Goal: Task Accomplishment & Management: Use online tool/utility

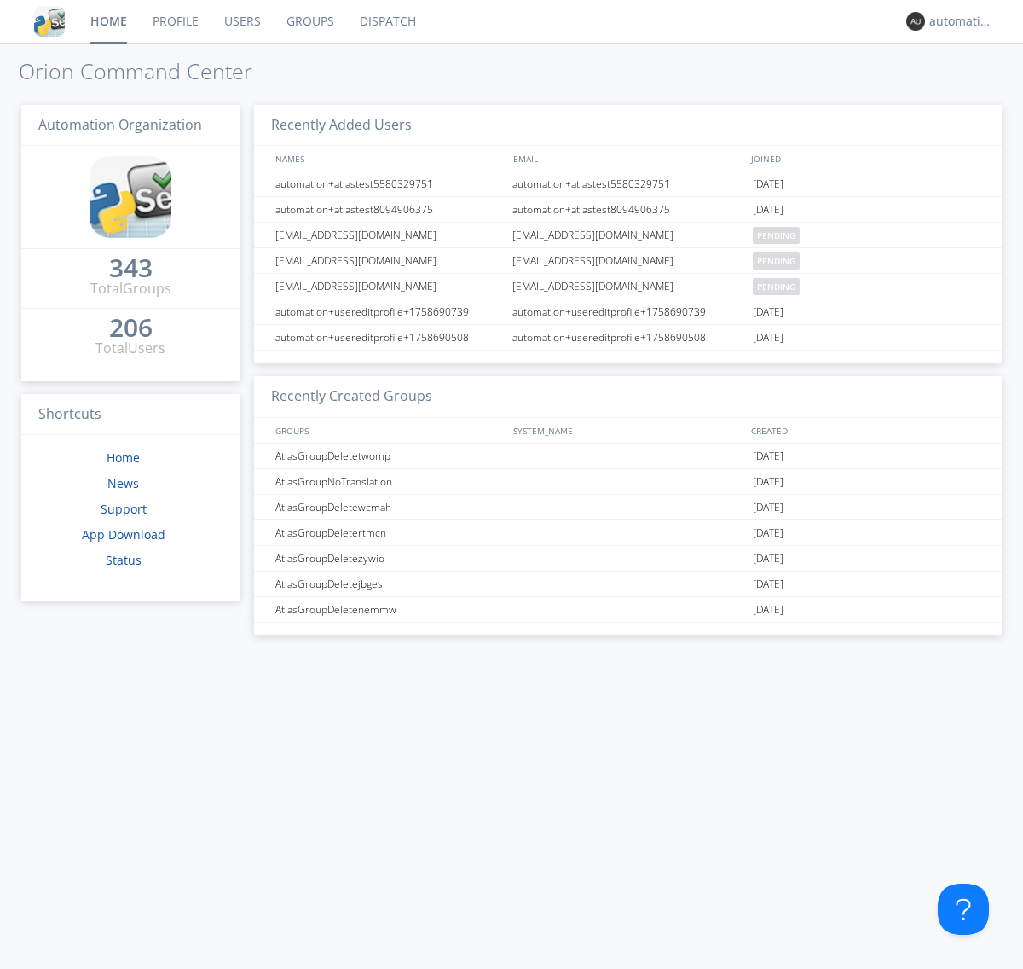
click at [386, 21] on link "Dispatch" at bounding box center [388, 21] width 82 height 43
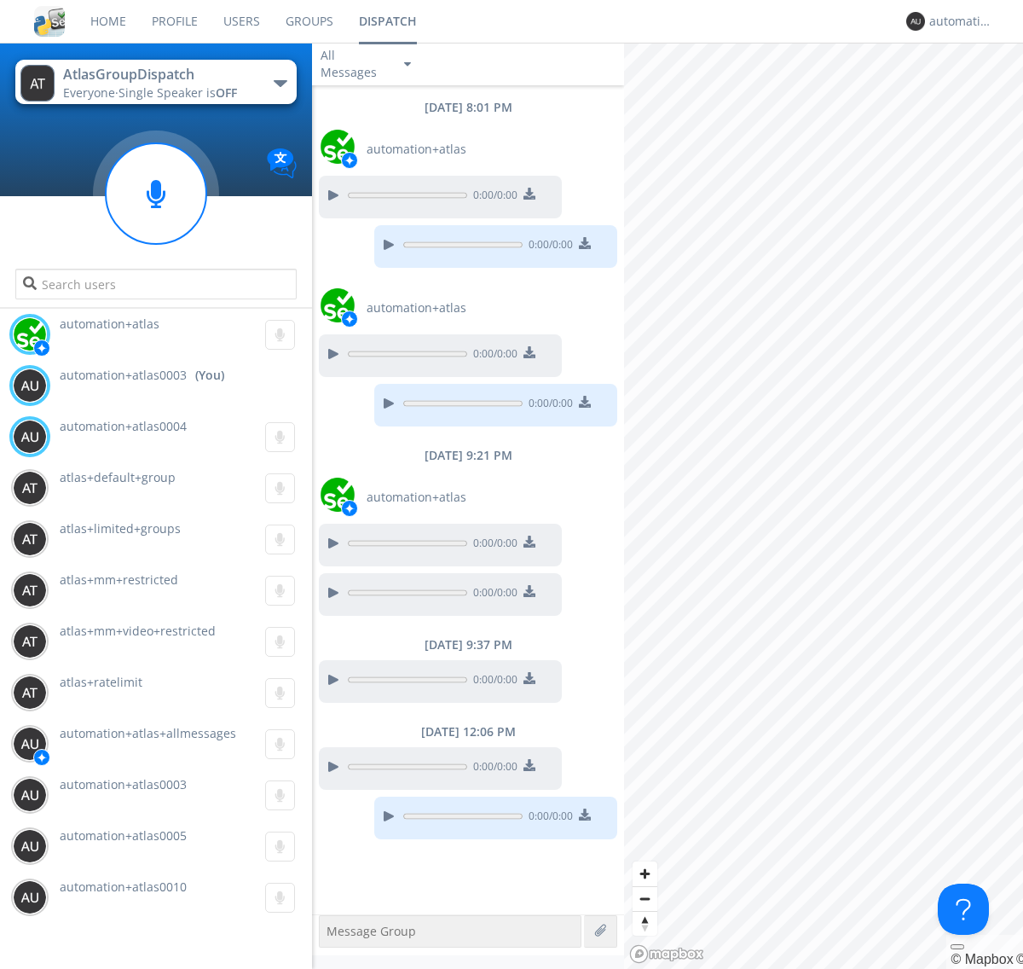
click at [280, 83] on div "button" at bounding box center [281, 83] width 14 height 7
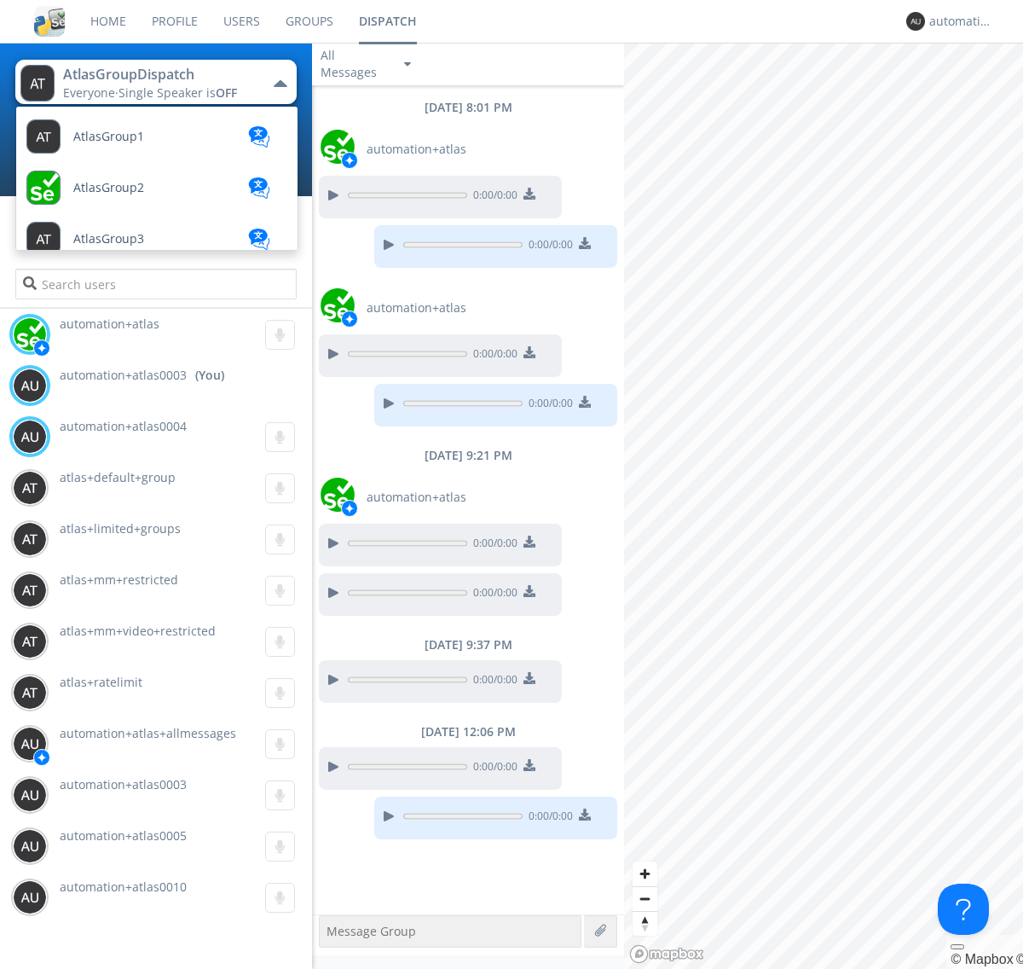
click at [132, 898] on span "AtlasGroupDispatch2" at bounding box center [133, 904] width 121 height 13
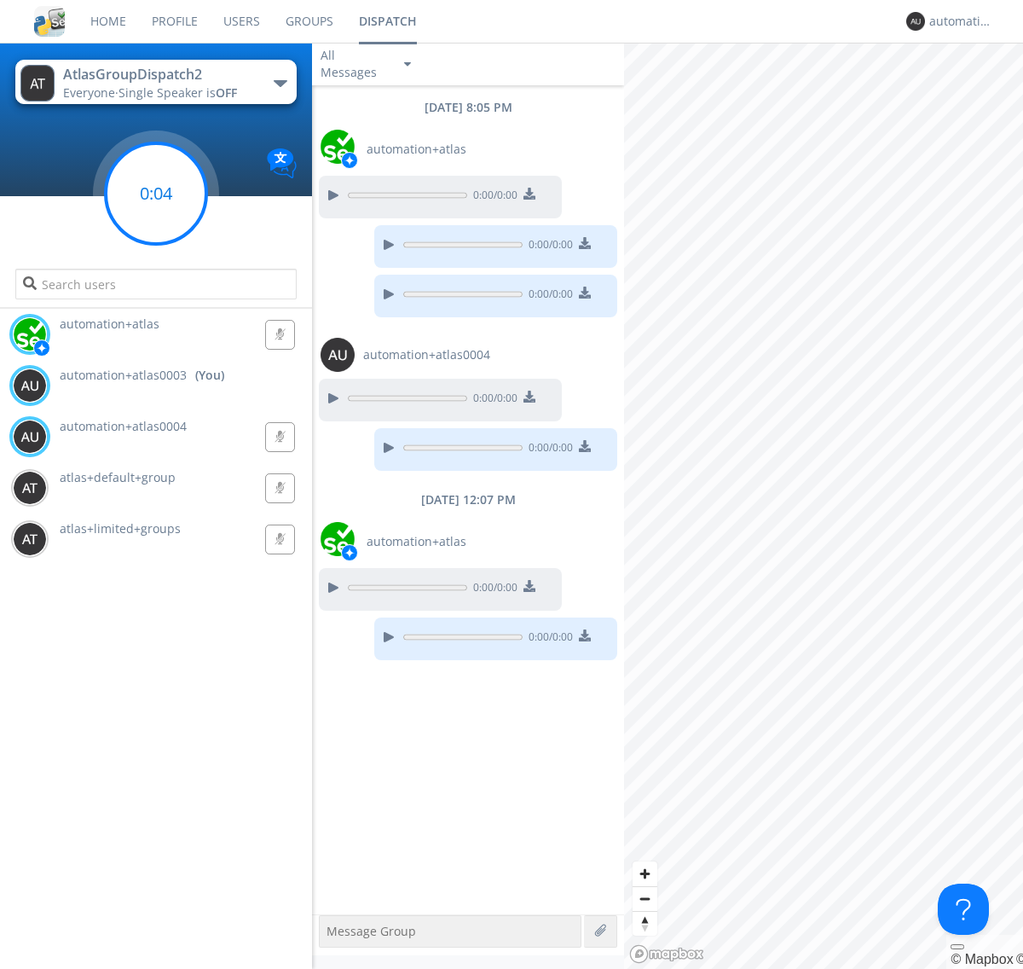
click at [156, 194] on g at bounding box center [156, 193] width 101 height 101
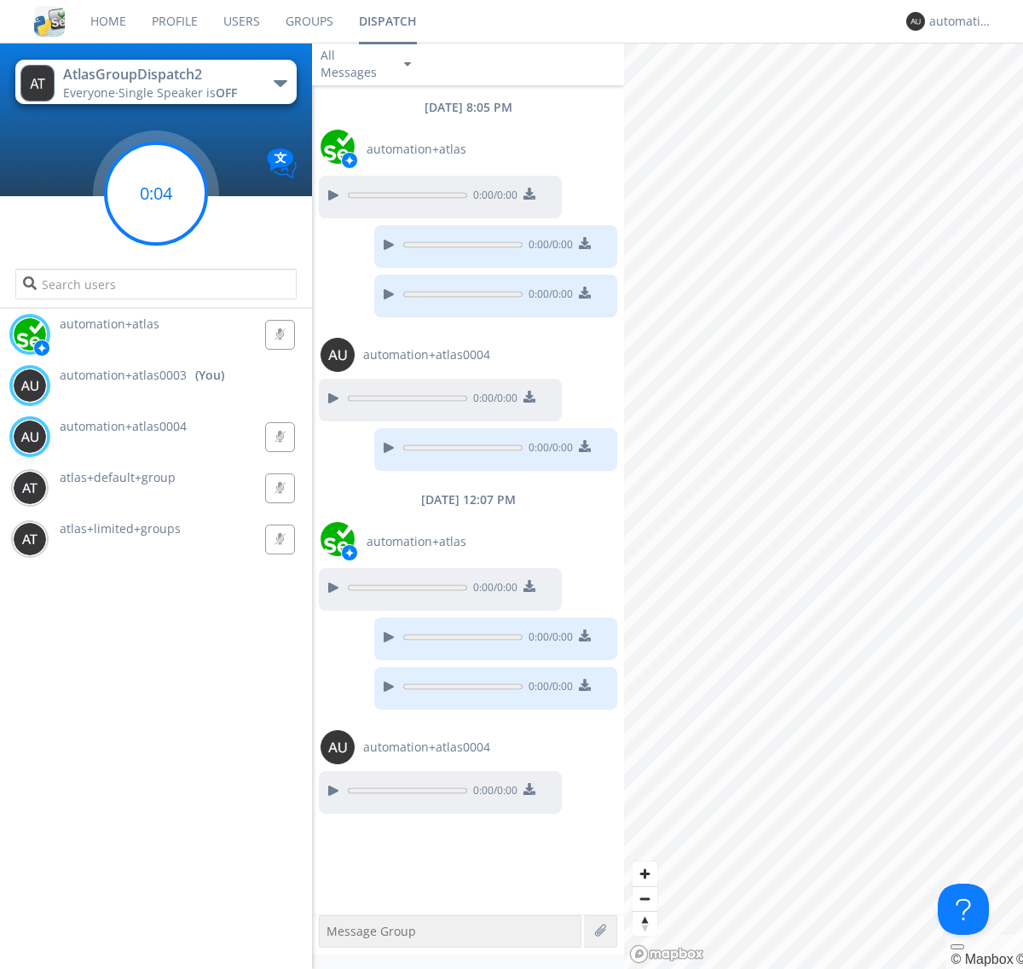
click at [156, 194] on g at bounding box center [156, 193] width 101 height 101
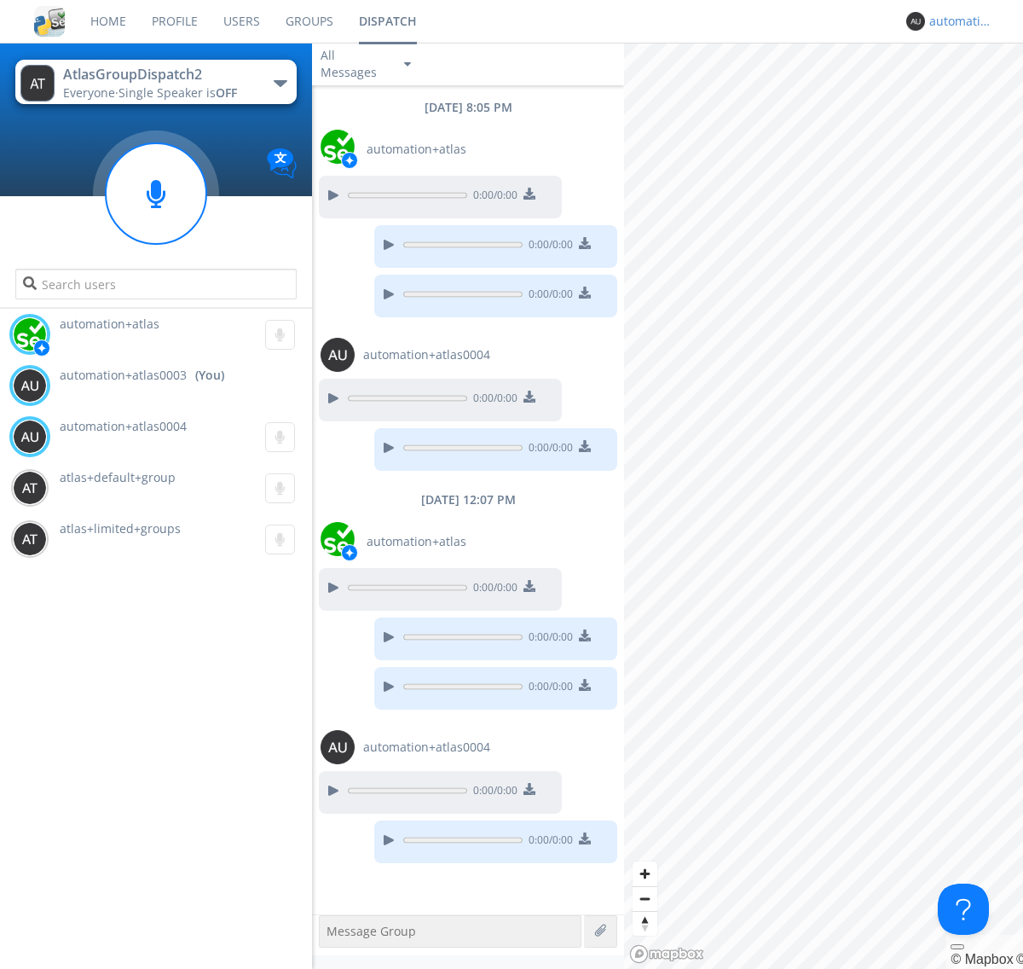
click at [957, 21] on div "automation+atlas0003" at bounding box center [962, 21] width 64 height 17
